Goal: Information Seeking & Learning: Learn about a topic

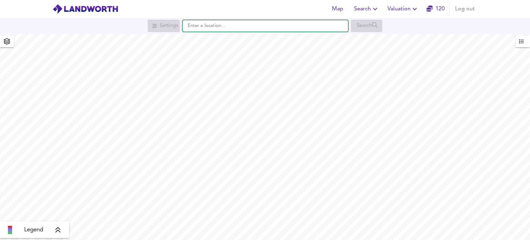
paste input "2 - 8 Altyre Road Croydon CR9 2LG"
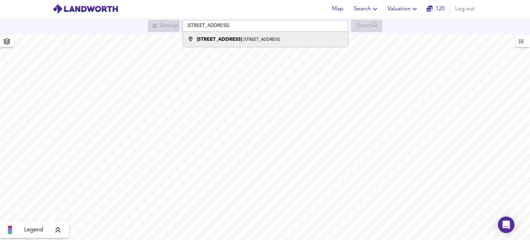
click at [211, 42] on strong "2 Altyre Road" at bounding box center [220, 39] width 46 height 5
type input "[STREET_ADDRESS]"
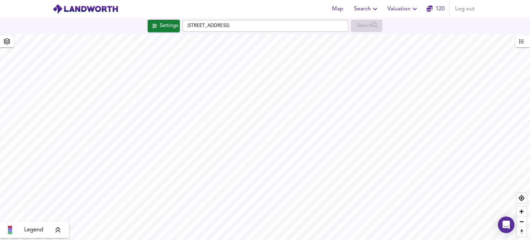
checkbox input "false"
checkbox input "true"
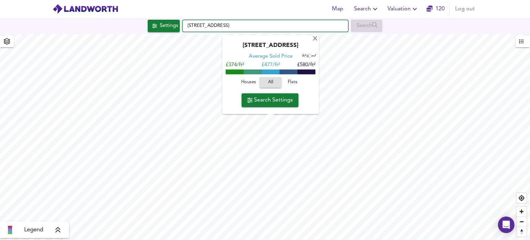
click at [218, 25] on input "[STREET_ADDRESS]" at bounding box center [266, 26] width 166 height 12
paste input "The A I G Bldg, 2-8 Altyre Rd, Croydon CR9 2LG, UK"
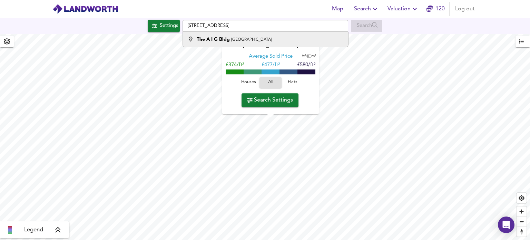
click at [213, 41] on strong "The A I G Bldg" at bounding box center [213, 39] width 33 height 5
type input "The A I G Bldg, Altyre Road, Croydon"
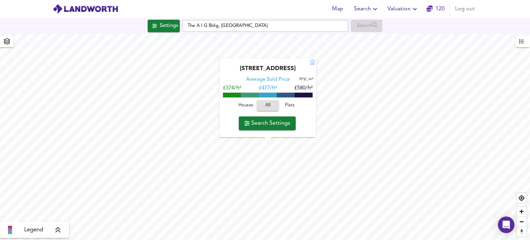
click at [313, 63] on div "X" at bounding box center [313, 62] width 6 height 7
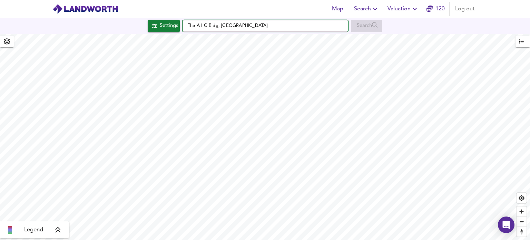
drag, startPoint x: 272, startPoint y: 24, endPoint x: 126, endPoint y: 25, distance: 146.3
click at [126, 25] on div "Settings The A I G Bldg, Altyre Road, Croydon Search" at bounding box center [265, 26] width 530 height 12
paste input "[STREET_ADDRESS]"
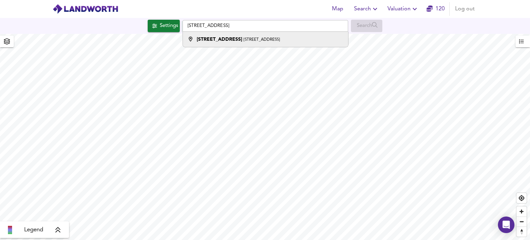
click at [223, 41] on strong "[STREET_ADDRESS]" at bounding box center [220, 39] width 46 height 5
type input "2 Altyre Road, Croydon CR0 5LA"
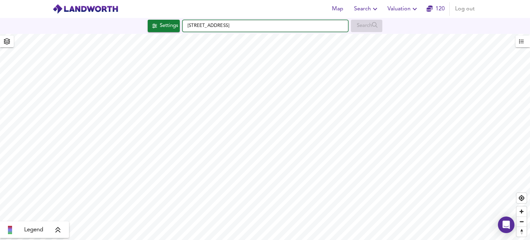
click at [265, 27] on input "2 Altyre Road, Croydon CR0 5LA" at bounding box center [266, 26] width 166 height 12
click at [263, 31] on input "[STREET_ADDRESS]" at bounding box center [266, 26] width 166 height 12
click at [269, 23] on input "[STREET_ADDRESS]" at bounding box center [266, 26] width 166 height 12
click at [236, 25] on input "text" at bounding box center [266, 26] width 166 height 12
paste input "2 - 8 Altyre Road Croydon CR9 2LG"
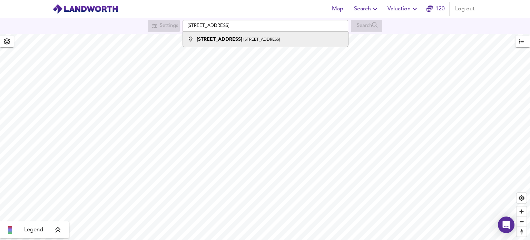
click at [244, 39] on small "Croydon CR0 5LA" at bounding box center [262, 40] width 36 height 4
type input "[STREET_ADDRESS]"
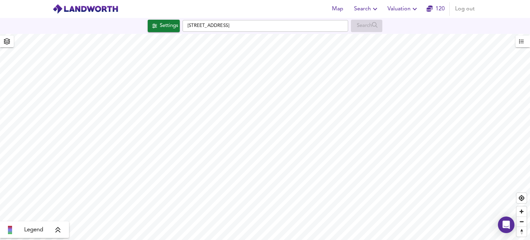
checkbox input "false"
checkbox input "true"
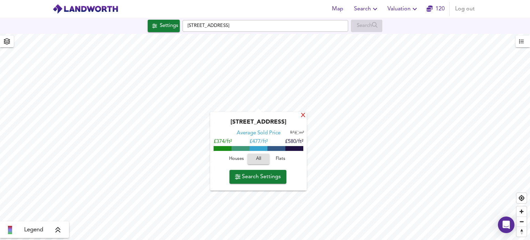
click at [305, 115] on div "X" at bounding box center [303, 116] width 6 height 7
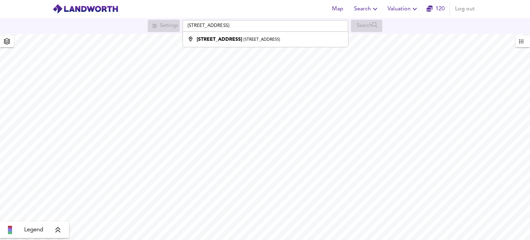
click at [193, 26] on input "[STREET_ADDRESS]" at bounding box center [266, 26] width 166 height 12
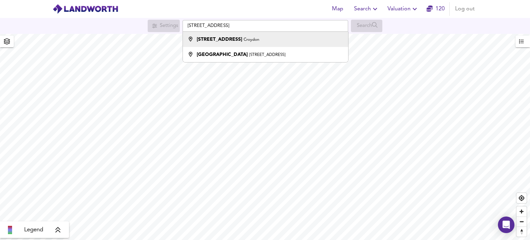
click at [244, 41] on small "Croydon" at bounding box center [252, 40] width 16 height 4
type input "[STREET_ADDRESS]"
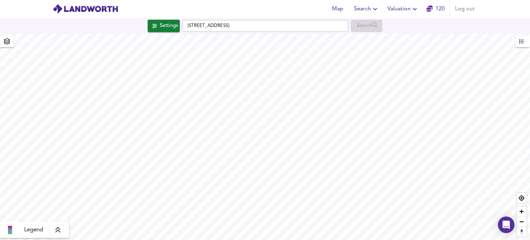
checkbox input "false"
checkbox input "true"
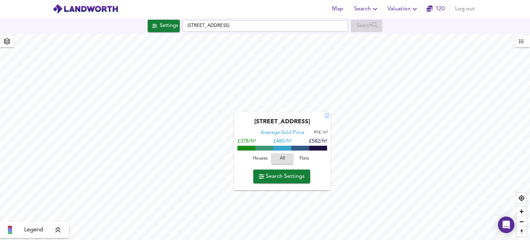
click at [327, 114] on div "X" at bounding box center [327, 115] width 6 height 7
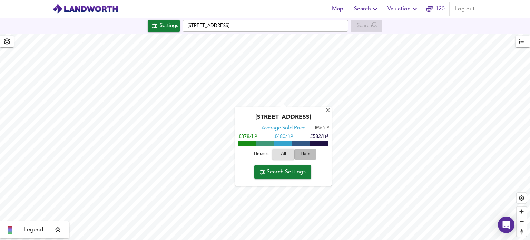
click at [307, 157] on span "Flats" at bounding box center [305, 154] width 19 height 8
click at [407, 30] on div "Settings [STREET_ADDRESS] Search" at bounding box center [265, 26] width 530 height 12
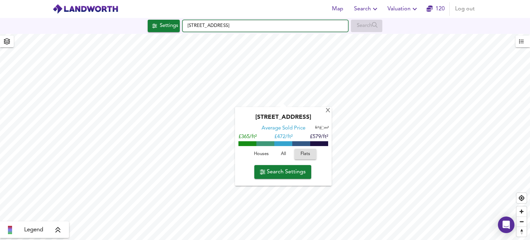
click at [209, 28] on input "[STREET_ADDRESS]" at bounding box center [266, 26] width 166 height 12
click at [209, 27] on input "[STREET_ADDRESS]" at bounding box center [266, 26] width 166 height 12
paste input "[STREET_ADDRESS]"
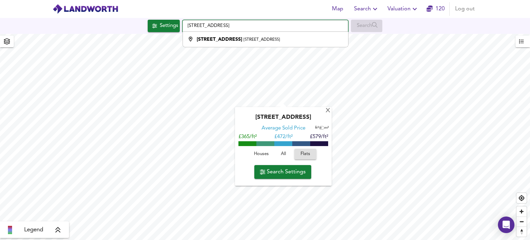
click at [197, 26] on input "[STREET_ADDRESS]" at bounding box center [266, 26] width 166 height 12
type input "[STREET_ADDRESS]"
